Goal: Information Seeking & Learning: Find specific fact

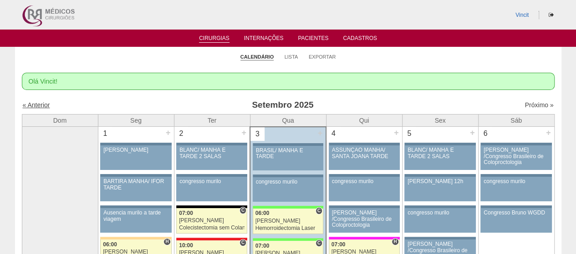
click at [37, 102] on link "« Anterior" at bounding box center [36, 105] width 27 height 7
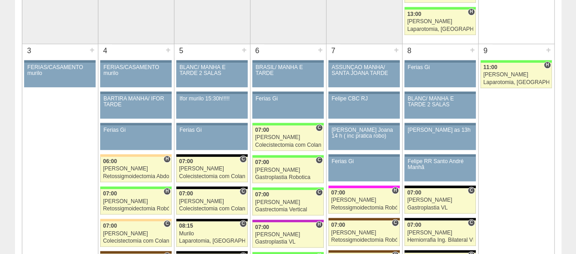
scroll to position [501, 0]
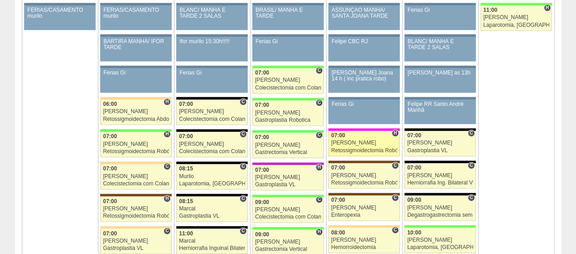
click at [364, 148] on div "Retossigmoidectomia Robótica" at bounding box center [364, 151] width 66 height 6
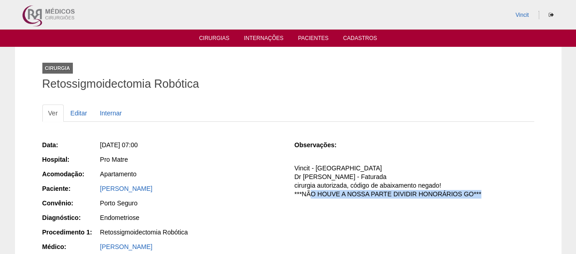
drag, startPoint x: 305, startPoint y: 195, endPoint x: 478, endPoint y: 195, distance: 173.0
click at [478, 195] on p "Vincit - Faturada Hospital Dr Fabio - Sego - Faturada cirurgia autorizada, códi…" at bounding box center [413, 181] width 239 height 35
click at [212, 37] on link "Cirurgias" at bounding box center [214, 39] width 30 height 8
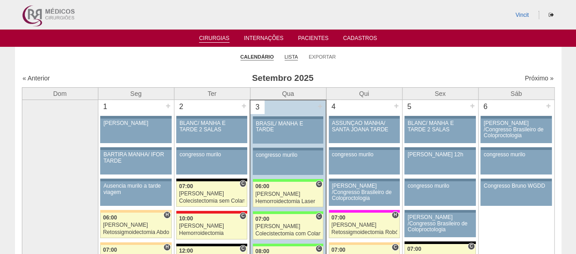
click at [290, 58] on link "Lista" at bounding box center [291, 57] width 14 height 7
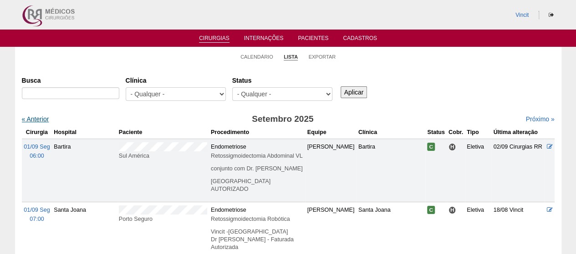
click at [42, 121] on link "« Anterior" at bounding box center [35, 119] width 27 height 7
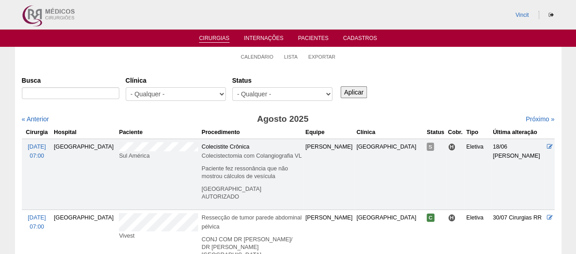
click at [205, 39] on link "Cirurgias" at bounding box center [214, 39] width 30 height 8
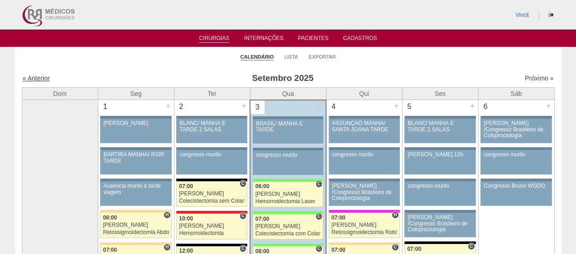
click at [32, 77] on link "« Anterior" at bounding box center [36, 78] width 27 height 7
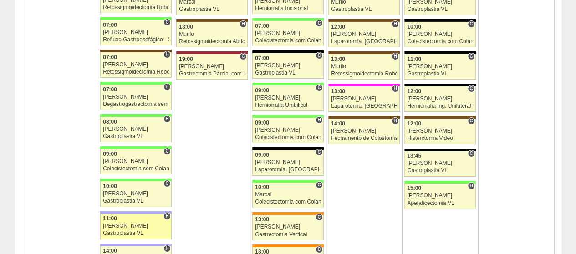
scroll to position [1411, 0]
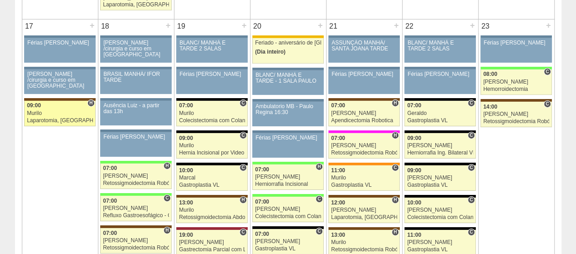
click at [49, 111] on div "Murilo" at bounding box center [60, 114] width 66 height 6
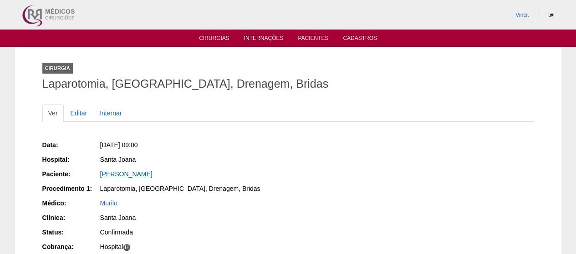
click at [149, 172] on link "Vanessa granadeiro Martins Diniz" at bounding box center [126, 174] width 52 height 7
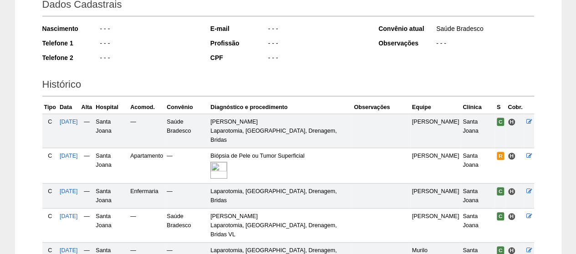
scroll to position [262, 0]
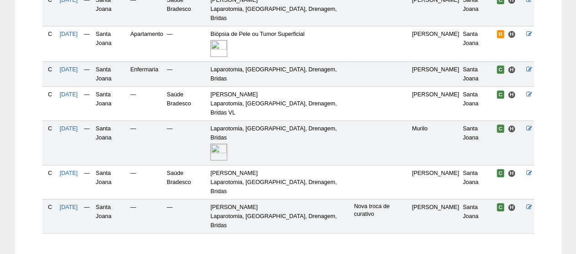
click at [227, 144] on img at bounding box center [218, 152] width 17 height 17
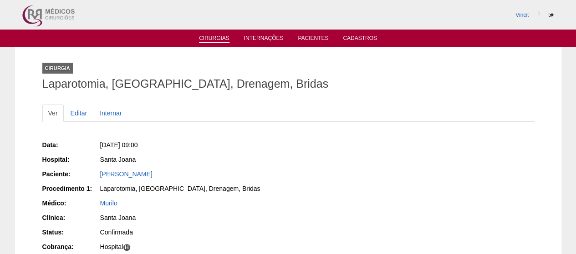
click at [209, 38] on link "Cirurgias" at bounding box center [214, 39] width 30 height 8
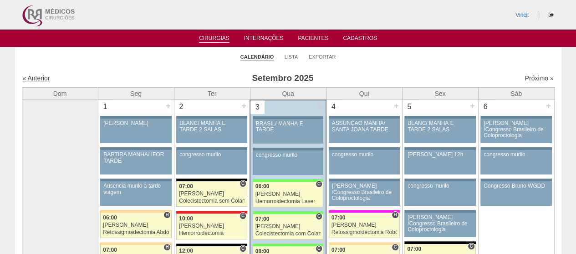
click at [40, 76] on link "« Anterior" at bounding box center [36, 78] width 27 height 7
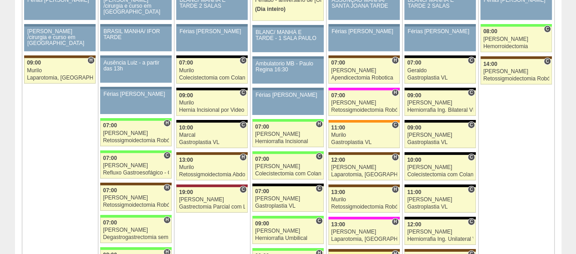
scroll to position [1548, 0]
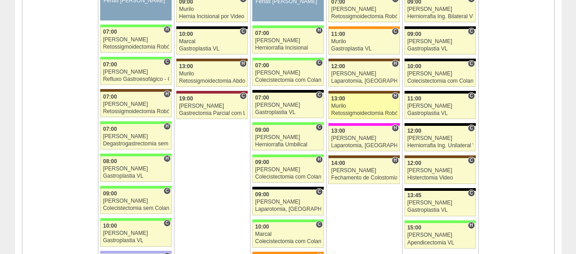
click at [358, 96] on div "13:00" at bounding box center [364, 99] width 66 height 6
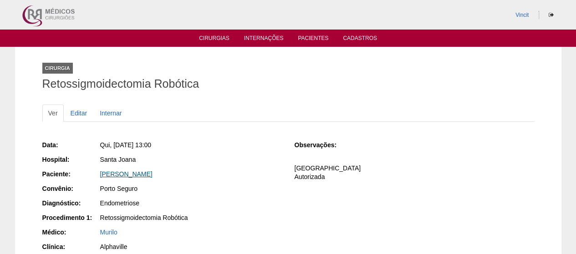
click at [145, 176] on link "[PERSON_NAME]" at bounding box center [126, 174] width 52 height 7
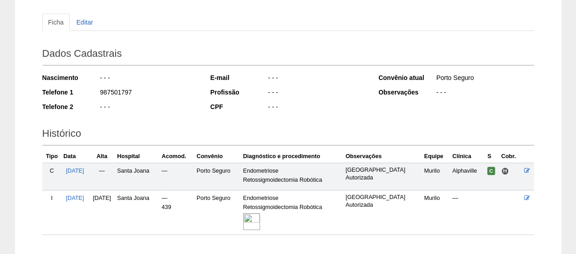
scroll to position [148, 0]
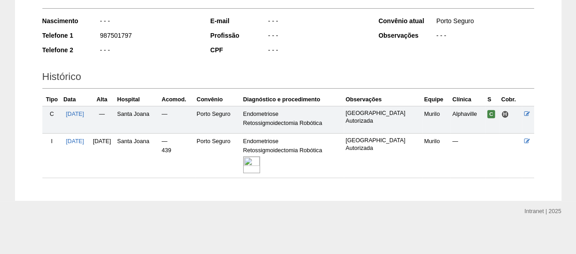
click at [260, 160] on img at bounding box center [251, 165] width 17 height 17
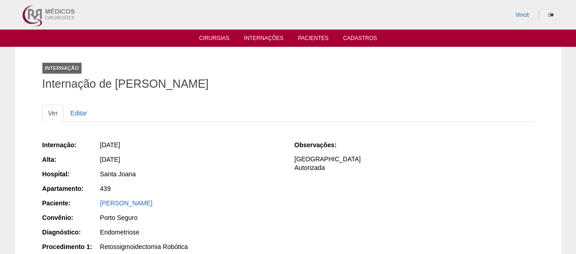
drag, startPoint x: 263, startPoint y: 80, endPoint x: 115, endPoint y: 83, distance: 148.4
click at [115, 83] on h1 "Internação de Kamilla De Moraes Barros" at bounding box center [288, 83] width 492 height 11
copy h1 "Kamilla De Moraes Barros"
